Goal: Information Seeking & Learning: Find specific fact

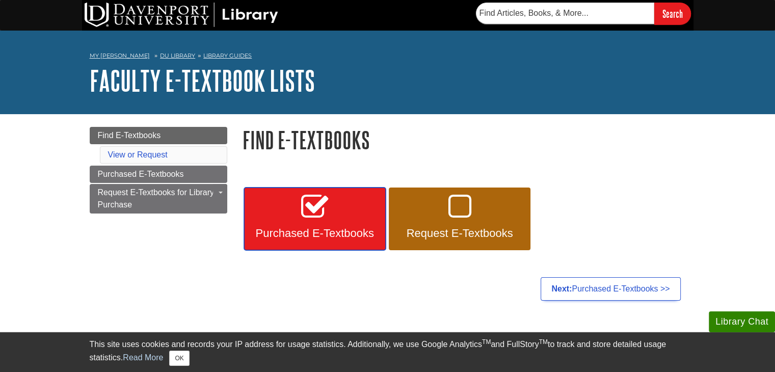
click at [353, 210] on link "Purchased E-Textbooks" at bounding box center [315, 219] width 142 height 63
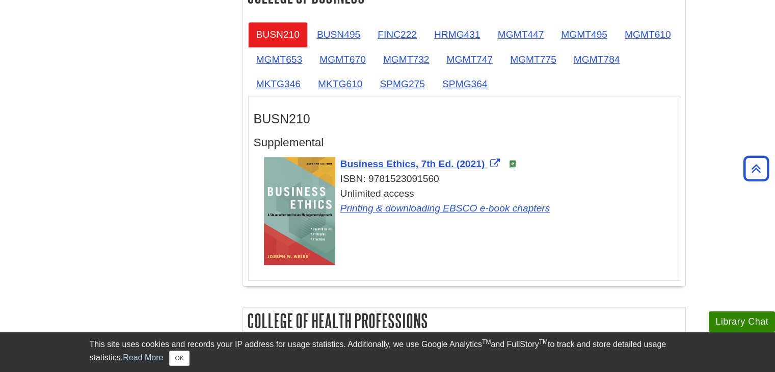
scroll to position [646, 0]
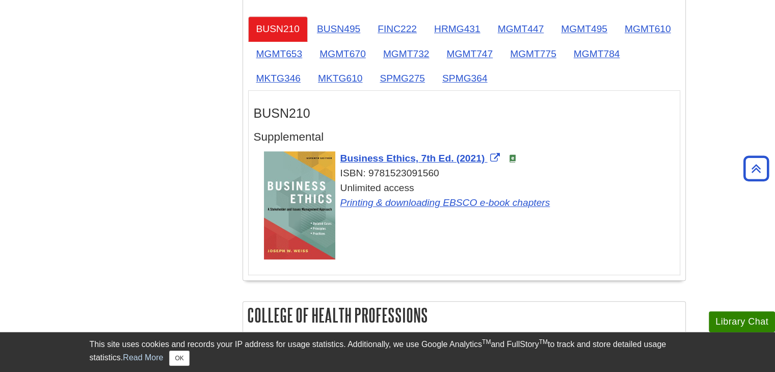
drag, startPoint x: 459, startPoint y: 171, endPoint x: 335, endPoint y: 153, distance: 125.6
click at [335, 153] on div "Business Ethics, 7th Ed. (2021) ISBN: 9781523091560 Unlimited access Printing &…" at bounding box center [469, 187] width 411 height 73
copy div "Business Ethics, 7th Ed. (2021) ISBN: 9781523091560"
